Goal: Answer question/provide support: Share knowledge or assist other users

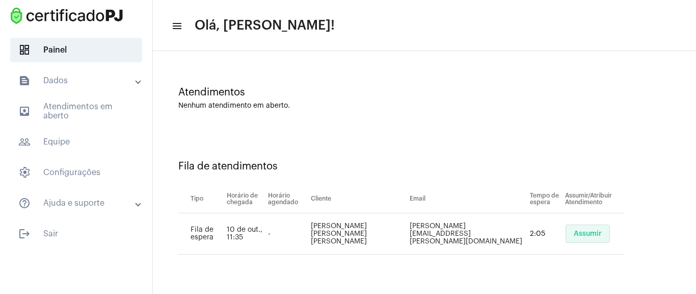
drag, startPoint x: 582, startPoint y: 238, endPoint x: 577, endPoint y: 243, distance: 6.5
click at [582, 239] on button "Assumir" at bounding box center [588, 233] width 44 height 18
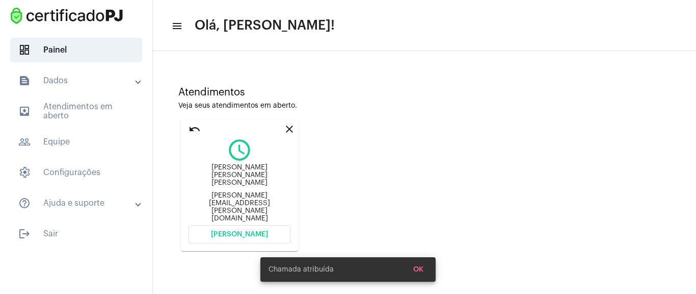
click at [231, 230] on span "[PERSON_NAME]" at bounding box center [239, 233] width 57 height 7
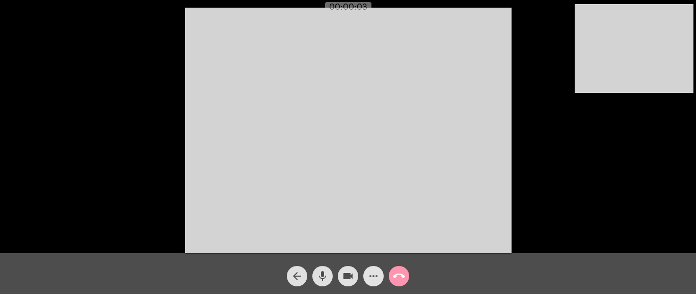
click at [371, 272] on mat-icon "more_horiz" at bounding box center [373, 276] width 12 height 12
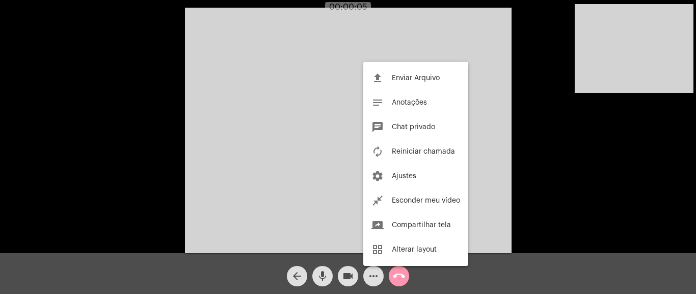
click at [208, 177] on div at bounding box center [348, 147] width 696 height 294
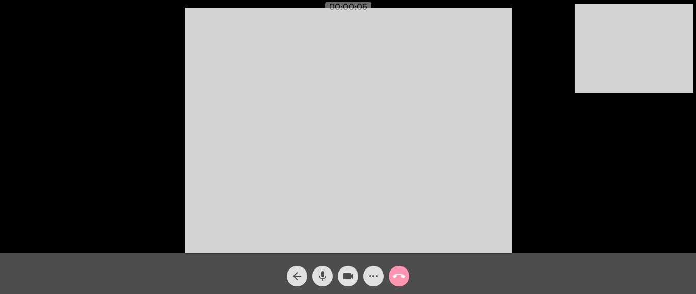
click at [372, 266] on span "more_horiz" at bounding box center [373, 276] width 12 height 20
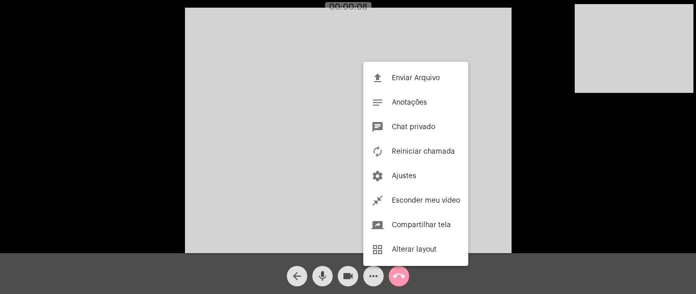
click at [472, 53] on div at bounding box center [348, 147] width 696 height 294
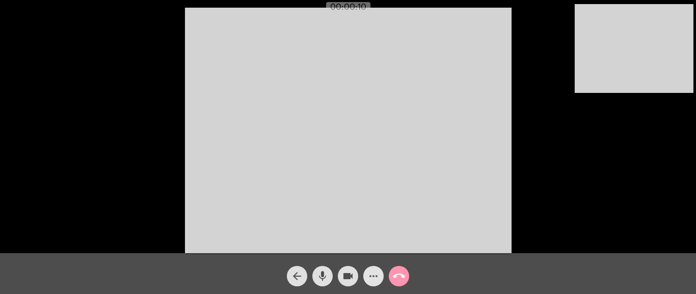
click at [370, 271] on mat-icon "more_horiz" at bounding box center [373, 276] width 12 height 12
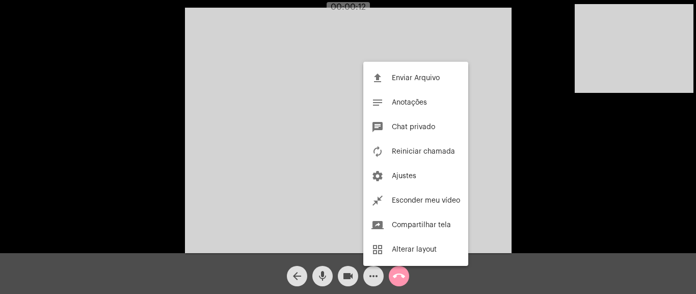
click at [415, 129] on span "Chat privado" at bounding box center [413, 126] width 43 height 7
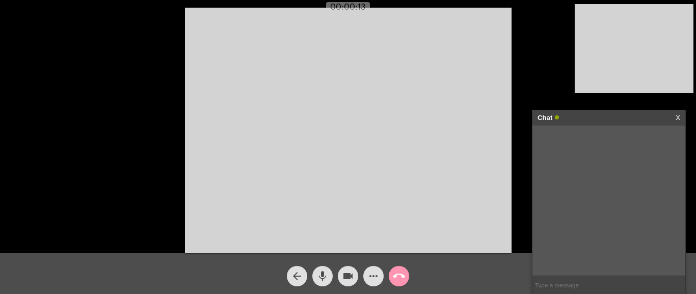
click at [577, 284] on input "text" at bounding box center [609, 285] width 153 height 18
click at [562, 285] on input "text" at bounding box center [609, 285] width 153 height 18
click at [559, 283] on input "text" at bounding box center [609, 285] width 153 height 18
click at [572, 279] on input "text" at bounding box center [609, 285] width 153 height 18
click at [590, 286] on input "text" at bounding box center [609, 285] width 153 height 18
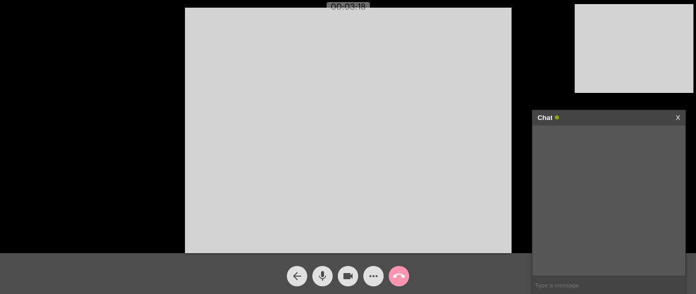
click at [536, 61] on div "Acessando Câmera e Microfone..." at bounding box center [348, 129] width 694 height 253
click at [87, 80] on div "Acessando Câmera e Microfone..." at bounding box center [348, 129] width 694 height 253
click at [541, 279] on input "text" at bounding box center [609, 285] width 153 height 18
click at [549, 277] on input "text" at bounding box center [609, 285] width 153 height 18
paste input "[URL][DOMAIN_NAME]"
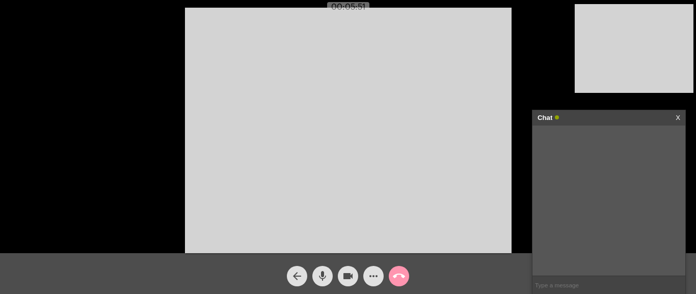
type input "[URL][DOMAIN_NAME]"
click at [402, 276] on mat-icon "call_end" at bounding box center [399, 276] width 12 height 12
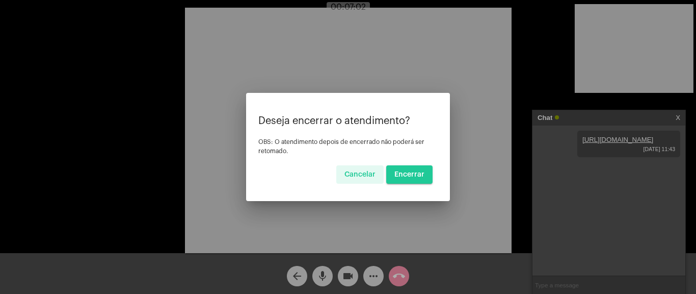
click at [413, 181] on button "Encerrar" at bounding box center [409, 174] width 46 height 18
